Goal: Navigation & Orientation: Find specific page/section

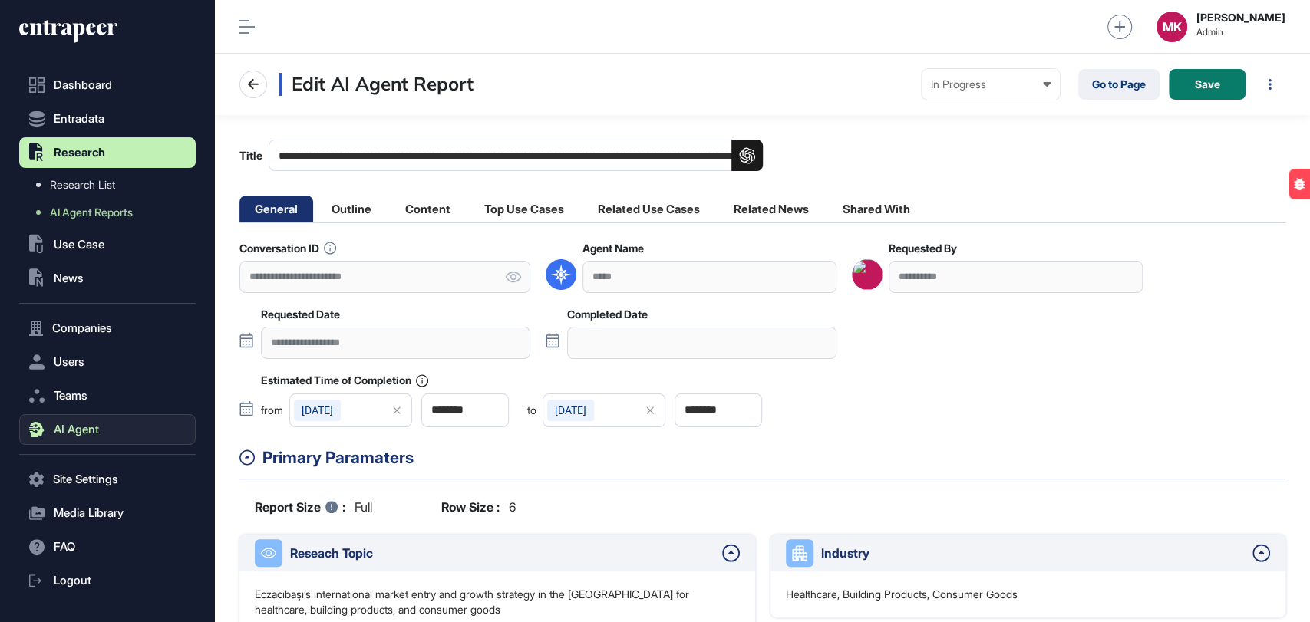
click at [93, 425] on span "AI Agent" at bounding box center [76, 429] width 45 height 12
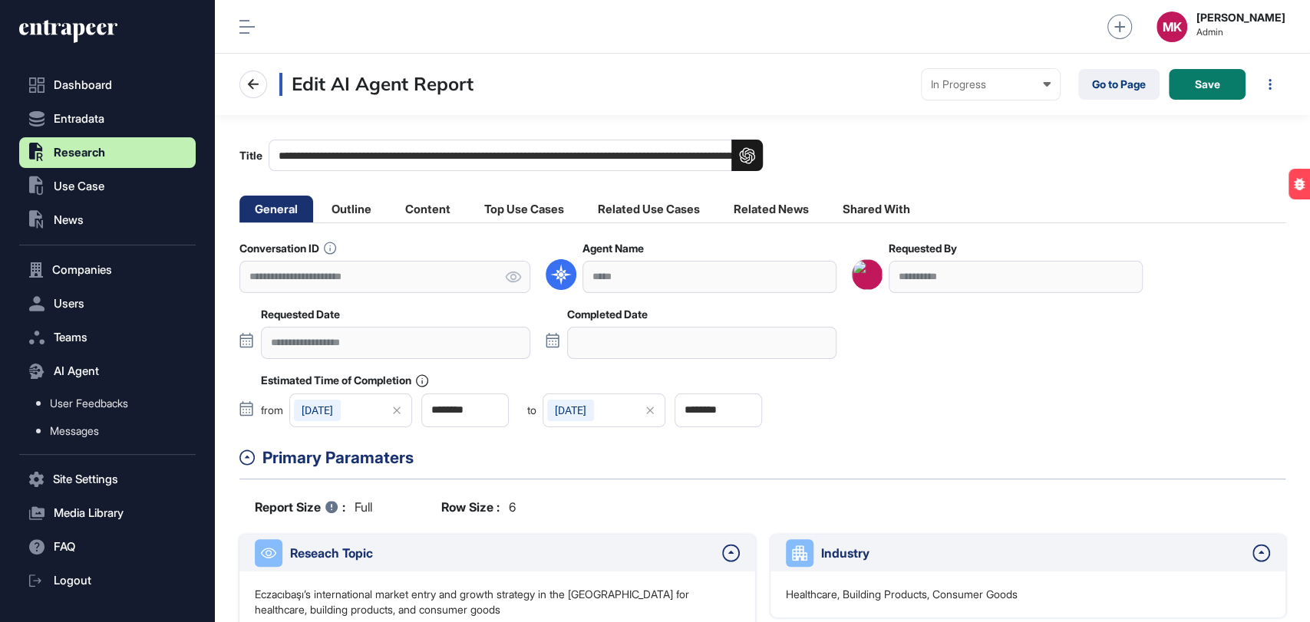
click at [93, 147] on span "Research" at bounding box center [79, 153] width 51 height 12
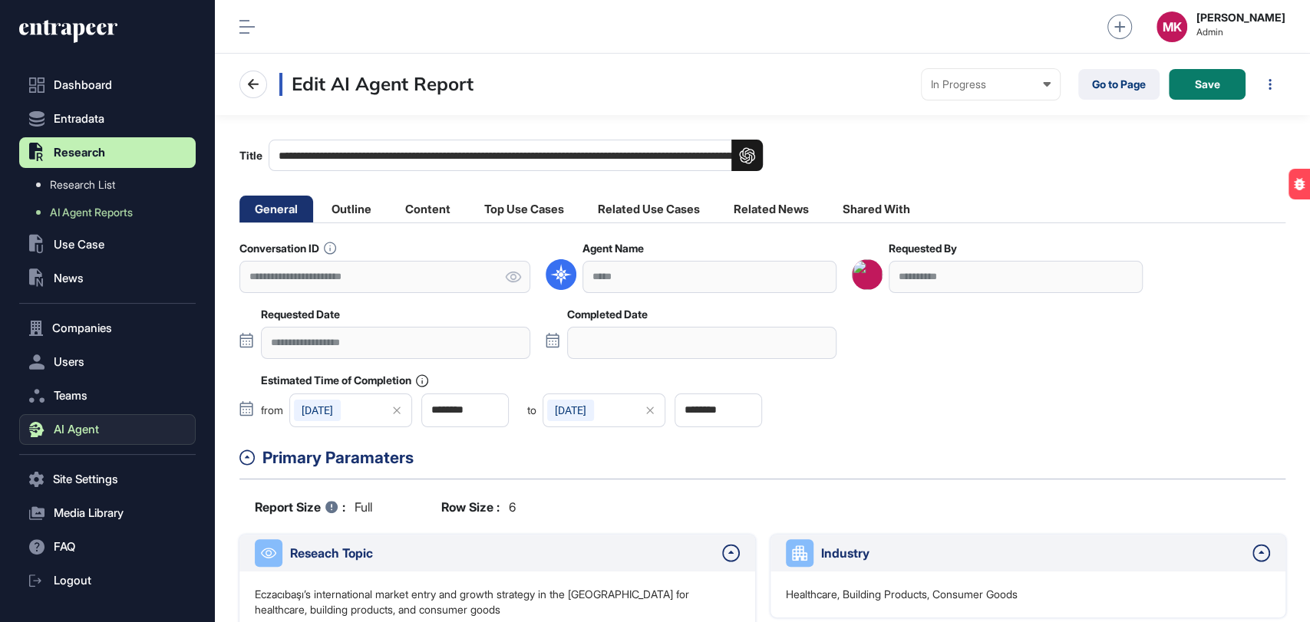
click at [104, 430] on button "AI Agent" at bounding box center [107, 429] width 176 height 31
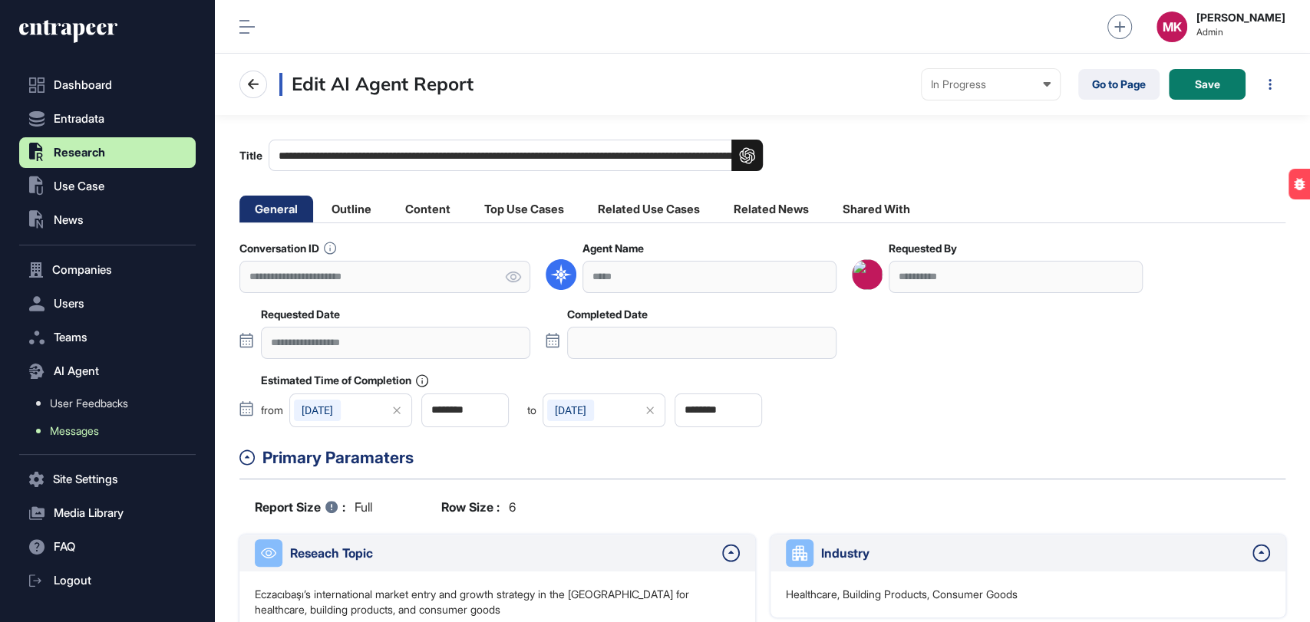
click at [94, 431] on span "Messages" at bounding box center [74, 431] width 49 height 12
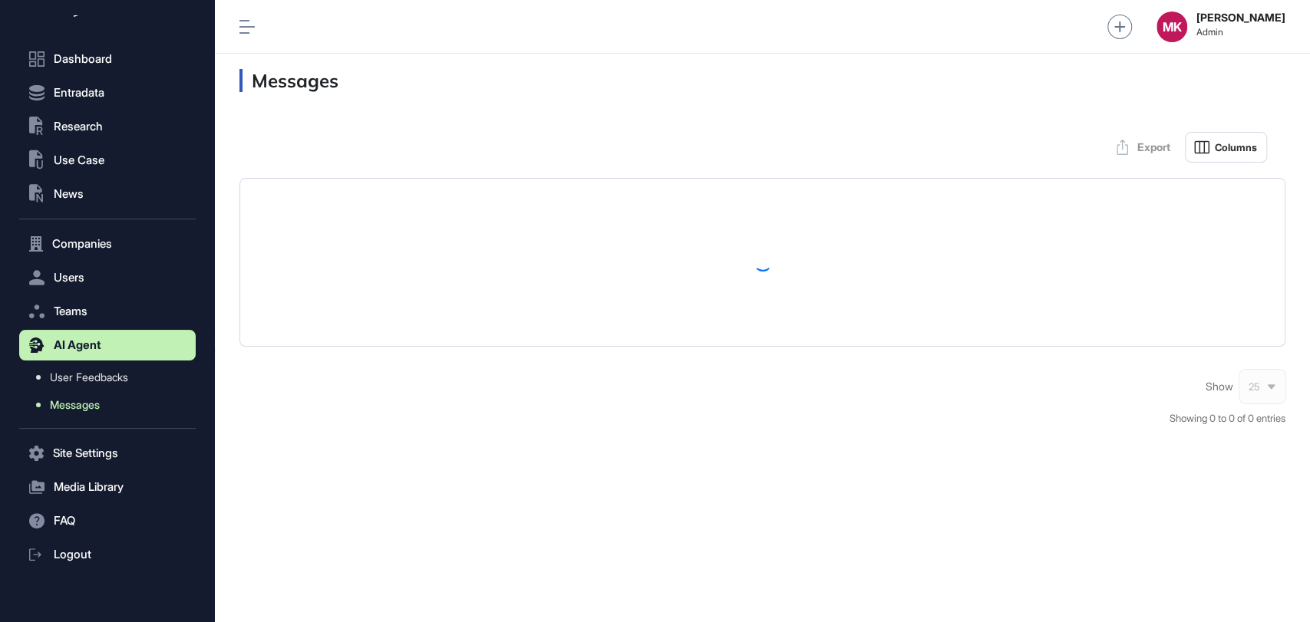
scroll to position [27, 0]
click at [95, 375] on span "User Feedbacks" at bounding box center [89, 377] width 78 height 12
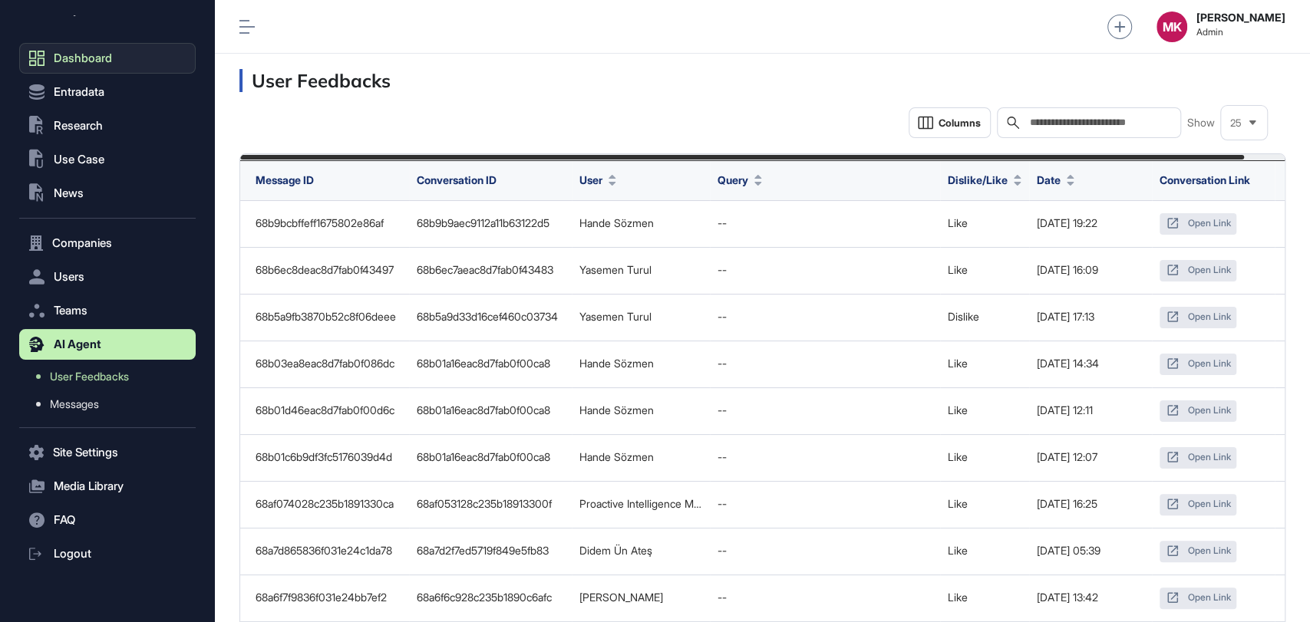
click at [82, 52] on span "Dashboard" at bounding box center [83, 58] width 58 height 12
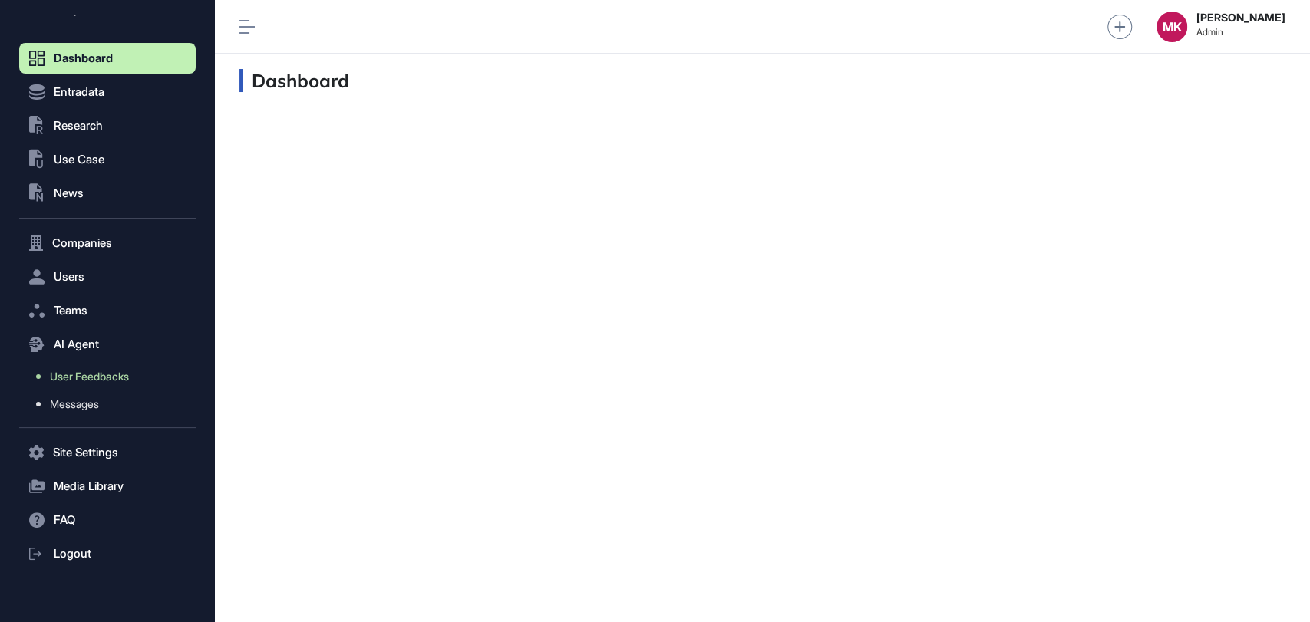
scroll to position [16, 0]
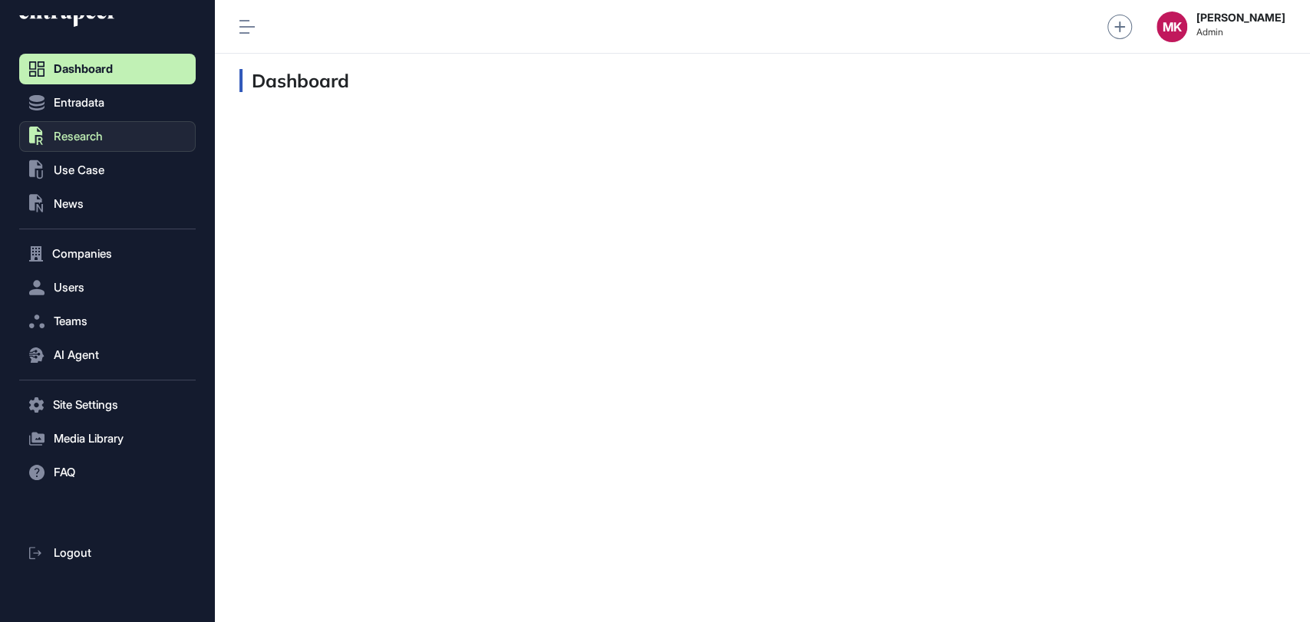
click at [102, 146] on button ".st0{fill:currentColor} Research" at bounding box center [107, 136] width 176 height 31
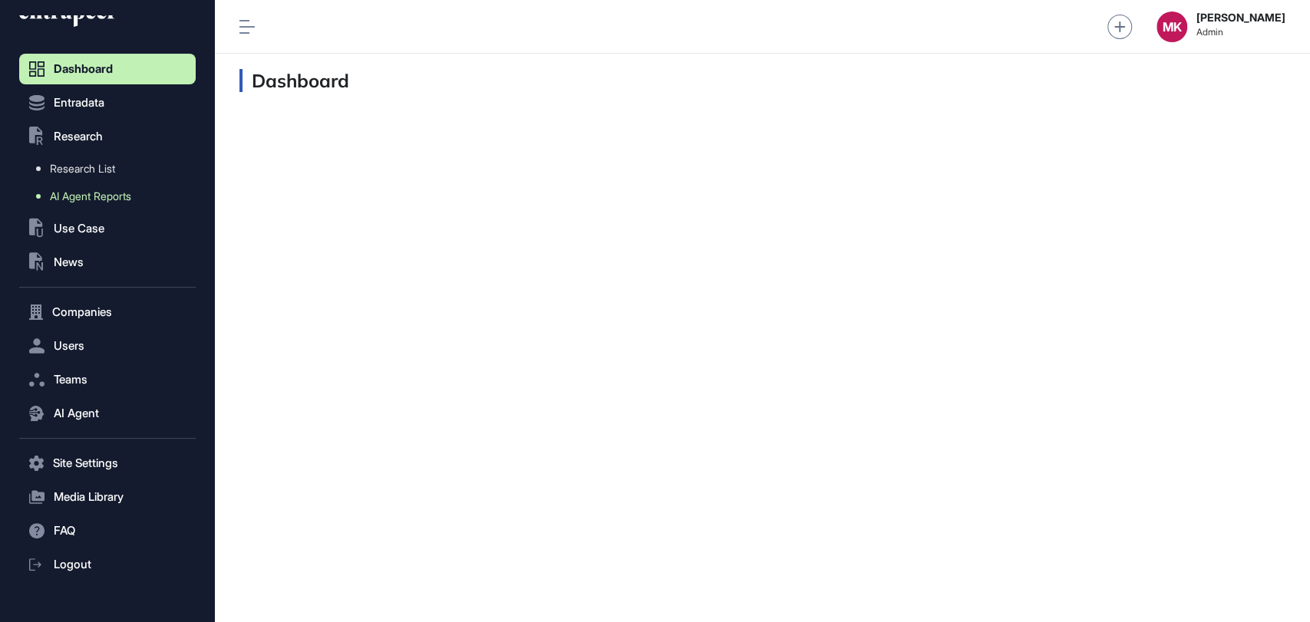
click at [104, 196] on span "AI Agent Reports" at bounding box center [90, 196] width 81 height 12
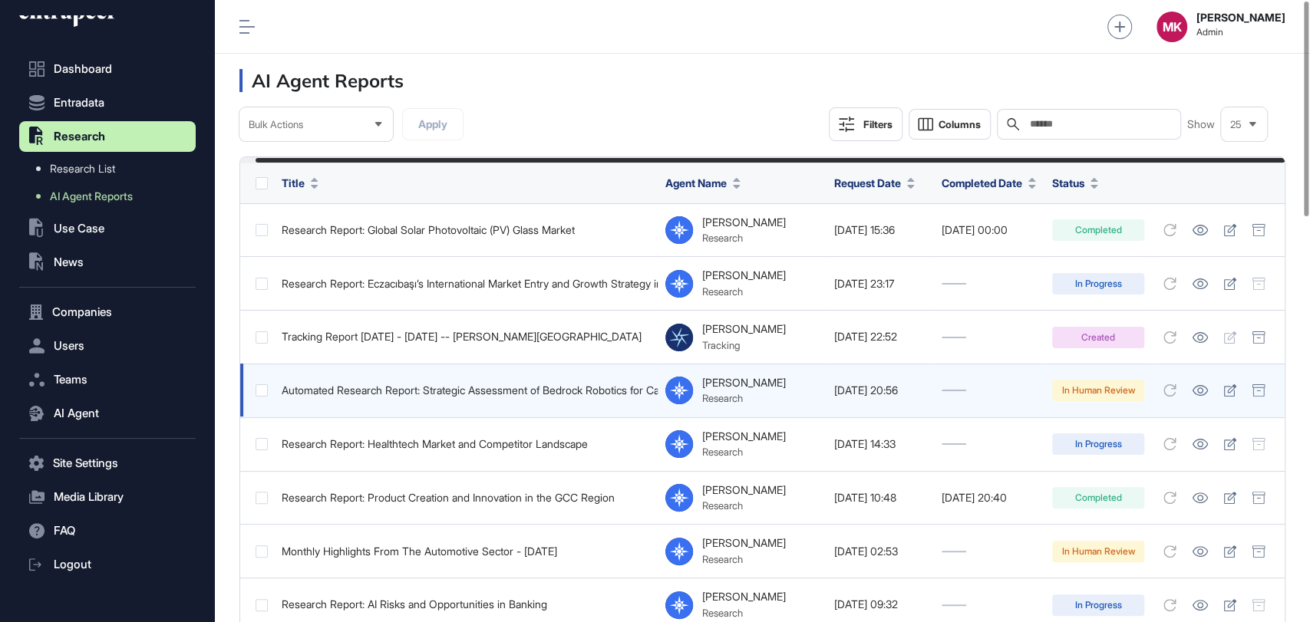
scroll to position [0, 15]
click at [1203, 390] on icon at bounding box center [1199, 390] width 16 height 11
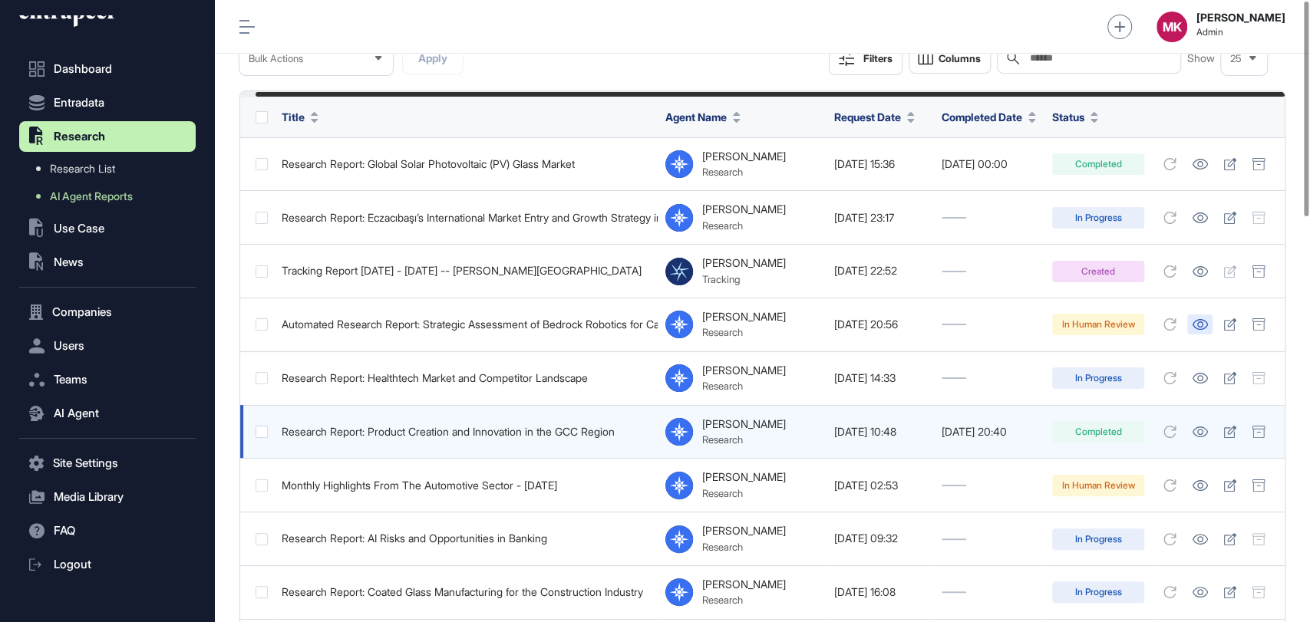
scroll to position [85, 0]
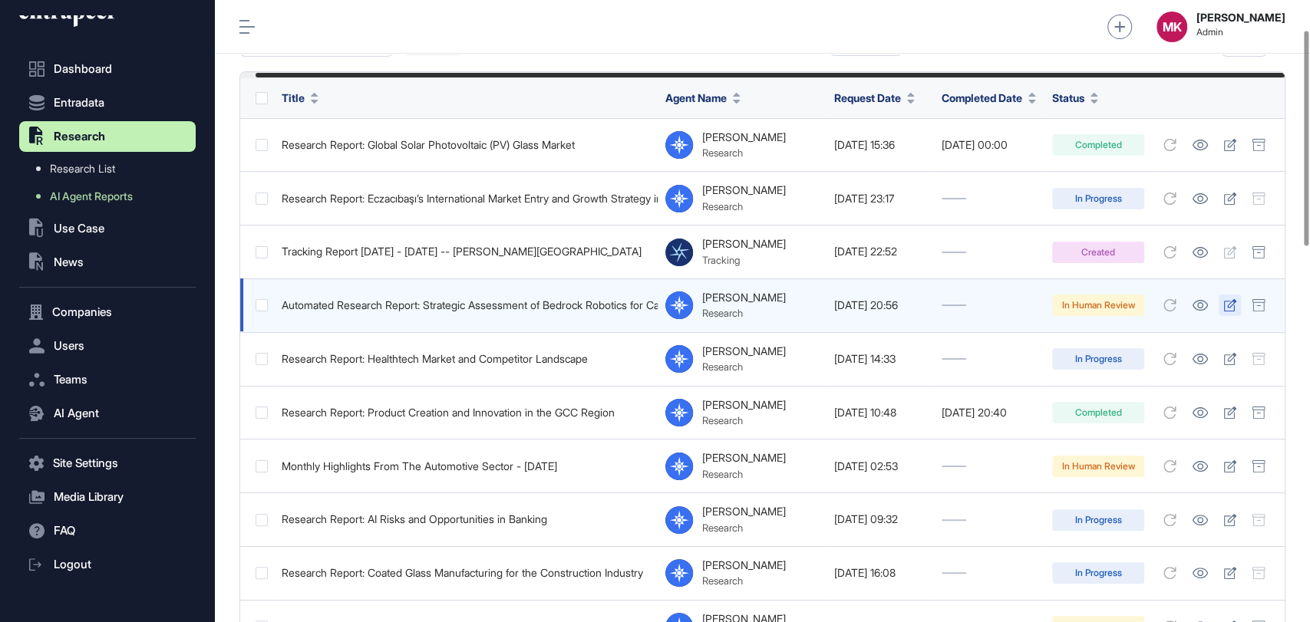
click at [1231, 300] on icon at bounding box center [1229, 305] width 13 height 12
